Goal: Information Seeking & Learning: Learn about a topic

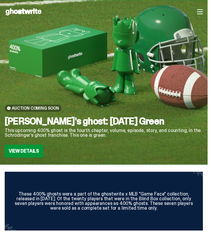
click at [202, 12] on icon "button" at bounding box center [200, 12] width 6 height 6
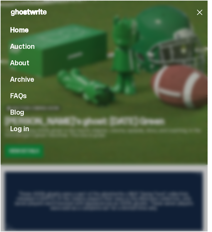
click at [201, 14] on icon "button" at bounding box center [199, 12] width 9 height 9
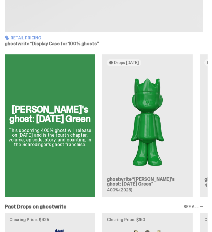
scroll to position [898, 0]
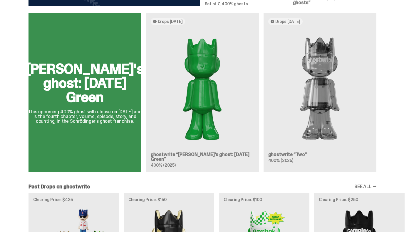
scroll to position [345, 0]
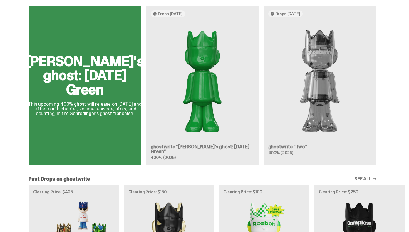
click at [280, 110] on div "[PERSON_NAME]'s ghost: [DATE] Green This upcoming 400% ghost will release on [D…" at bounding box center [202, 87] width 405 height 163
click at [280, 119] on div "[PERSON_NAME]'s ghost: [DATE] Green This upcoming 400% ghost will release on [D…" at bounding box center [202, 87] width 405 height 163
click at [280, 90] on div "[PERSON_NAME]'s ghost: [DATE] Green This upcoming 400% ghost will release on [D…" at bounding box center [202, 87] width 405 height 163
click at [217, 87] on div "[PERSON_NAME]'s ghost: [DATE] Green This upcoming 400% ghost will release on [D…" at bounding box center [202, 87] width 405 height 163
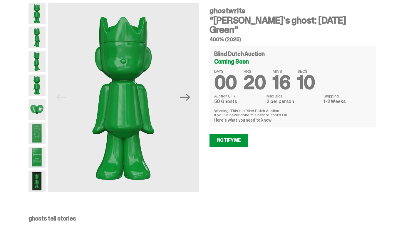
scroll to position [21, 0]
